Goal: Information Seeking & Learning: Learn about a topic

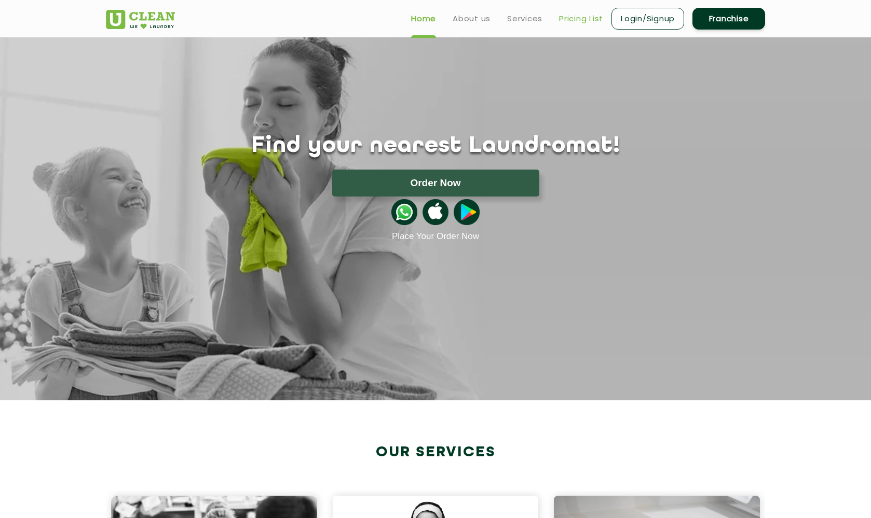
click at [589, 18] on link "Pricing List" at bounding box center [581, 18] width 44 height 12
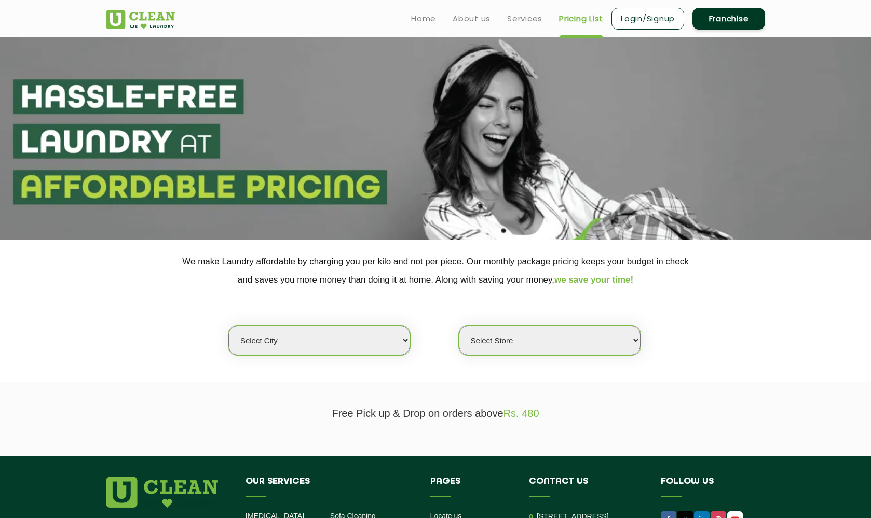
drag, startPoint x: 335, startPoint y: 342, endPoint x: 335, endPoint y: 334, distance: 8.3
click at [335, 342] on div "Select city" at bounding box center [319, 340] width 183 height 31
click at [318, 363] on section "We make Laundry affordable by charging you per kilo and not per piece. Our mont…" at bounding box center [435, 311] width 871 height 142
click at [324, 353] on section "We make Laundry affordable by charging you per kilo and not per piece. Our mont…" at bounding box center [435, 311] width 871 height 142
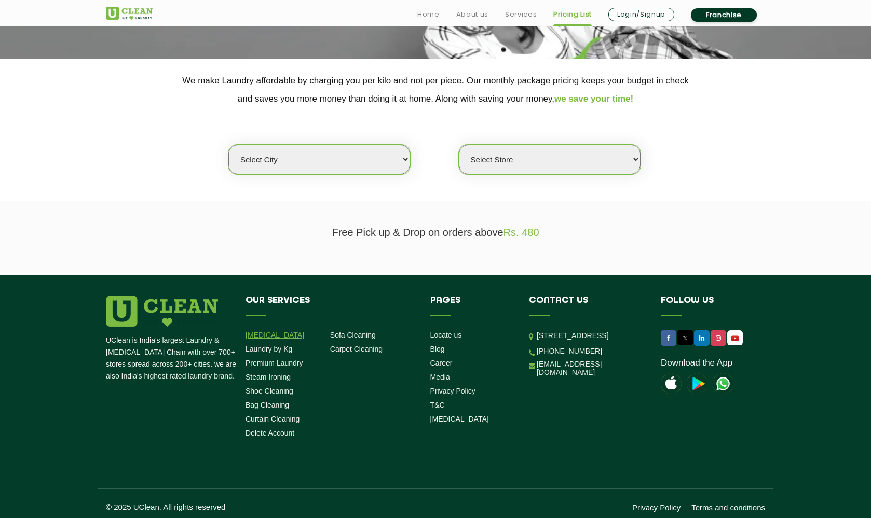
click at [261, 331] on link "[MEDICAL_DATA]" at bounding box center [274, 335] width 59 height 8
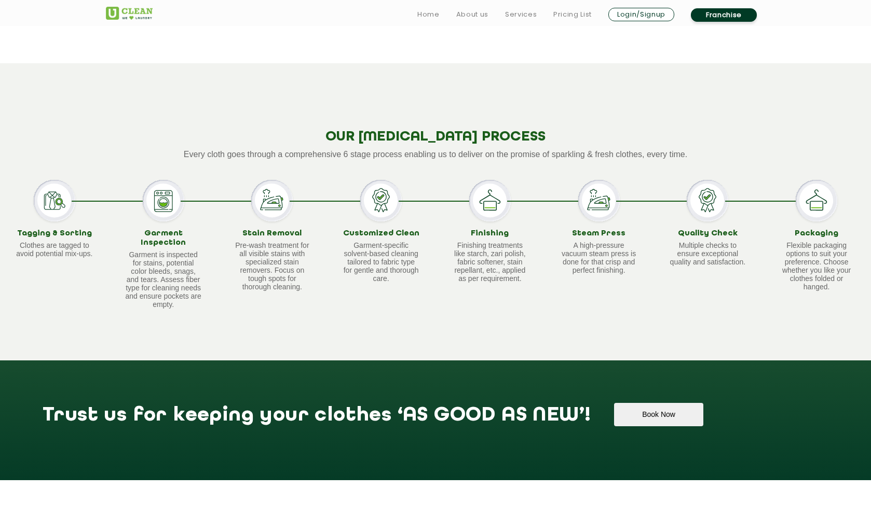
scroll to position [1150, 0]
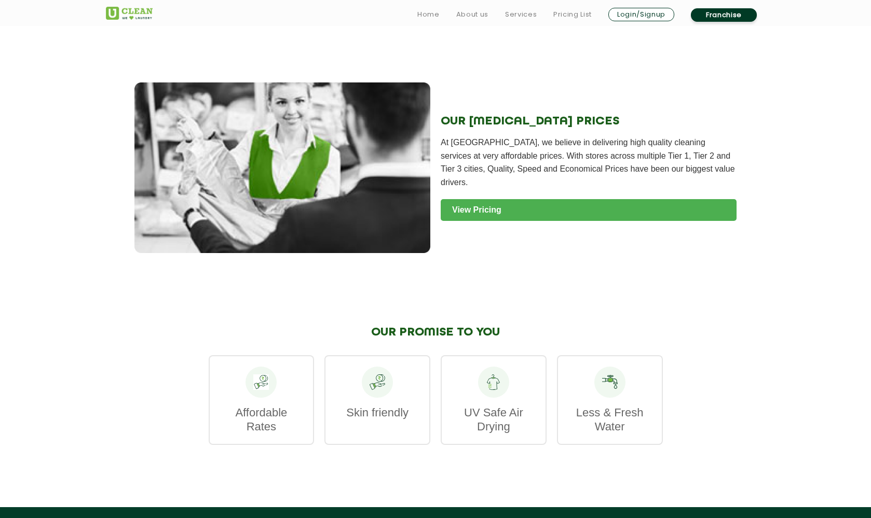
click at [509, 199] on link "View Pricing" at bounding box center [588, 210] width 296 height 22
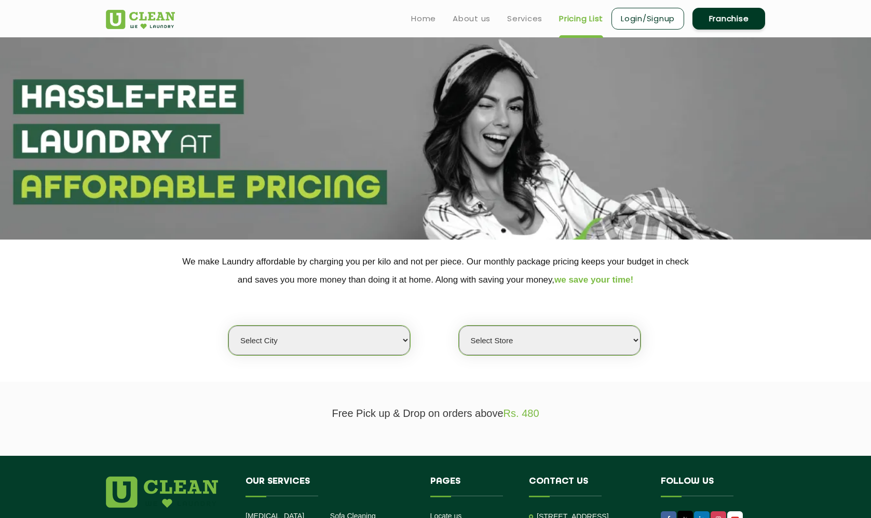
scroll to position [181, 0]
